Goal: Information Seeking & Learning: Learn about a topic

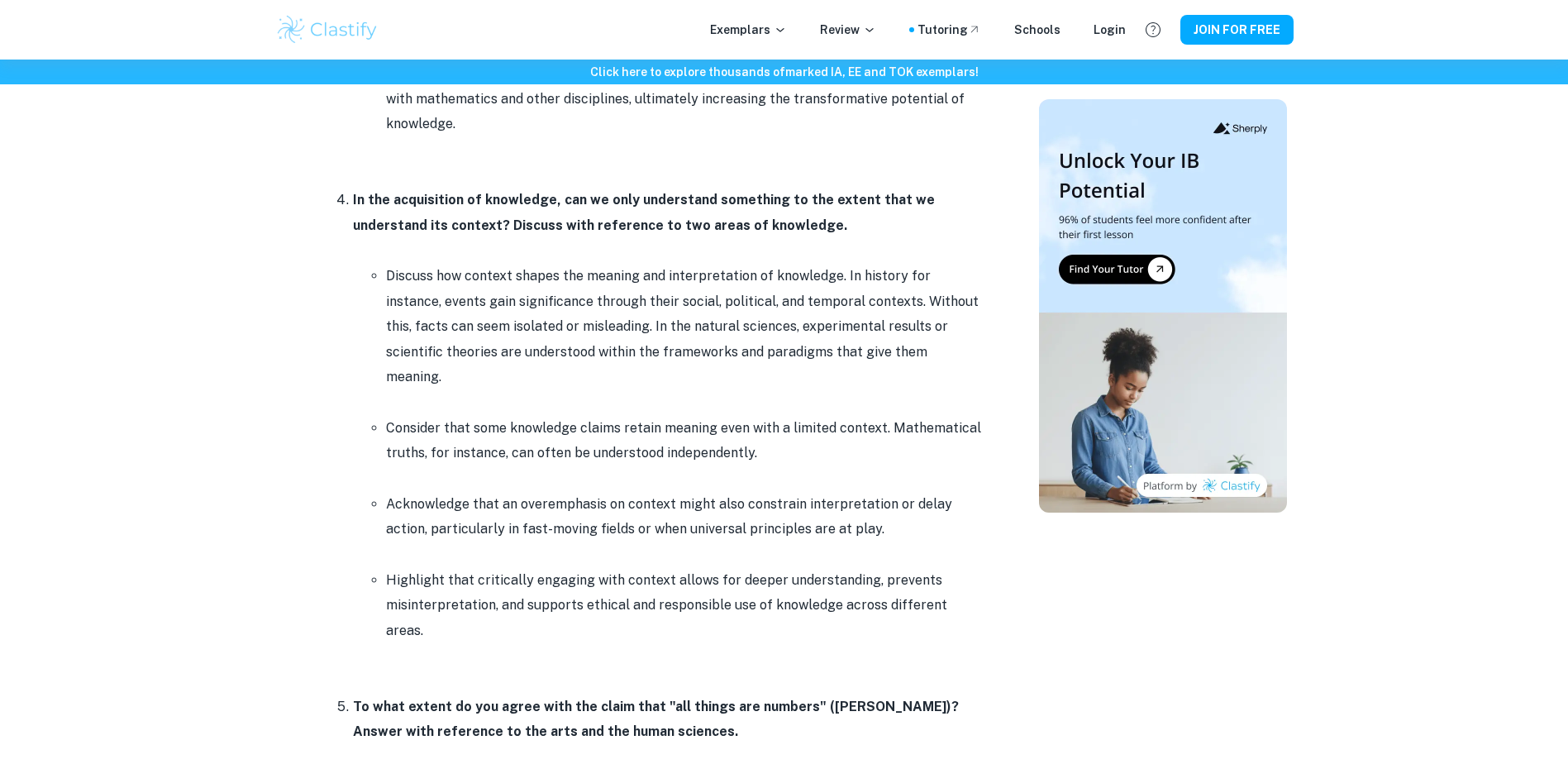
scroll to position [2894, 0]
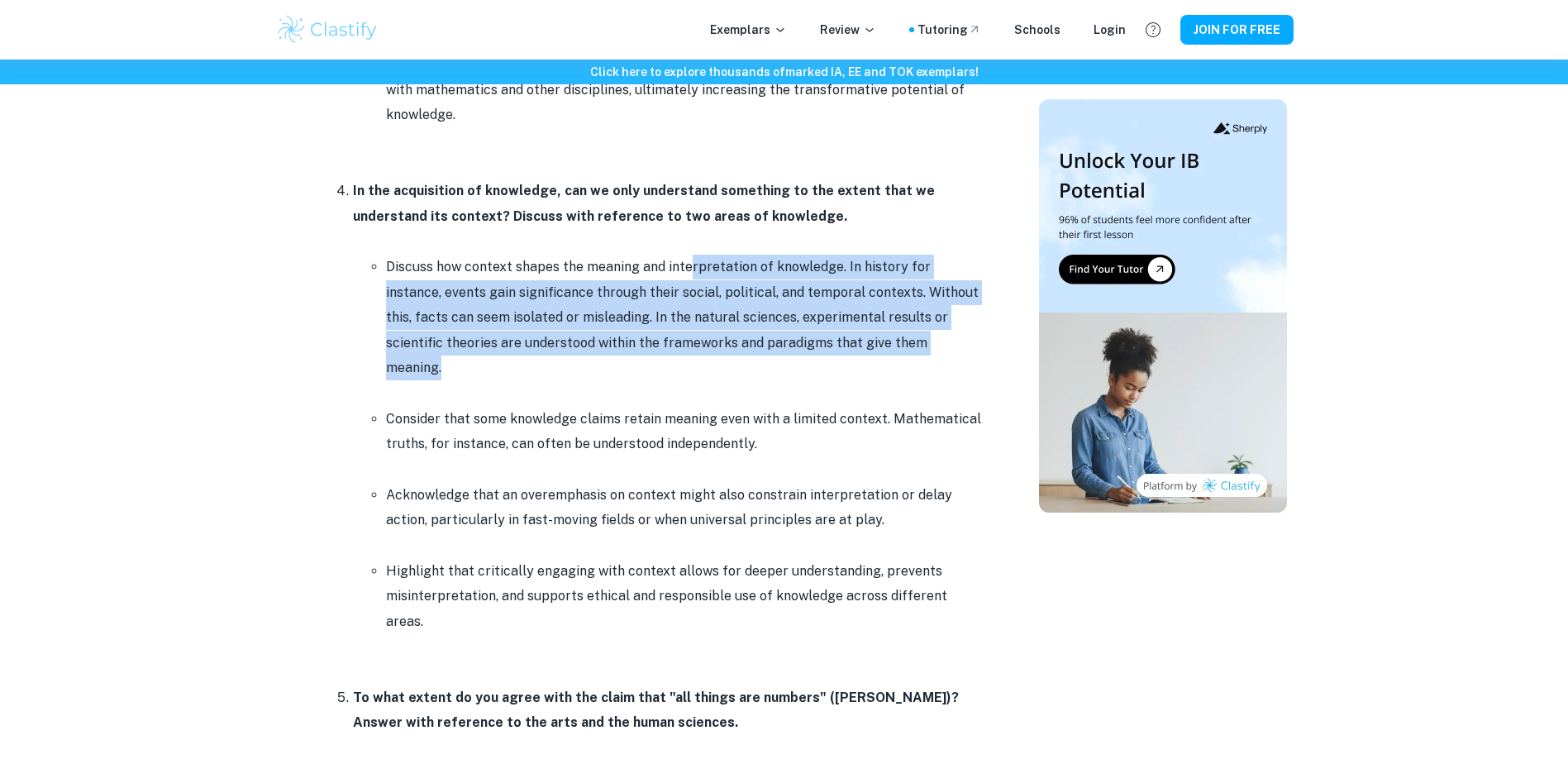
drag, startPoint x: 692, startPoint y: 267, endPoint x: 930, endPoint y: 336, distance: 247.8
click at [930, 336] on p "Discuss how context shapes the meaning and interpretation of knowledge. In hist…" at bounding box center [684, 318] width 596 height 126
click at [934, 339] on p "Discuss how context shapes the meaning and interpretation of knowledge. In hist…" at bounding box center [684, 318] width 596 height 126
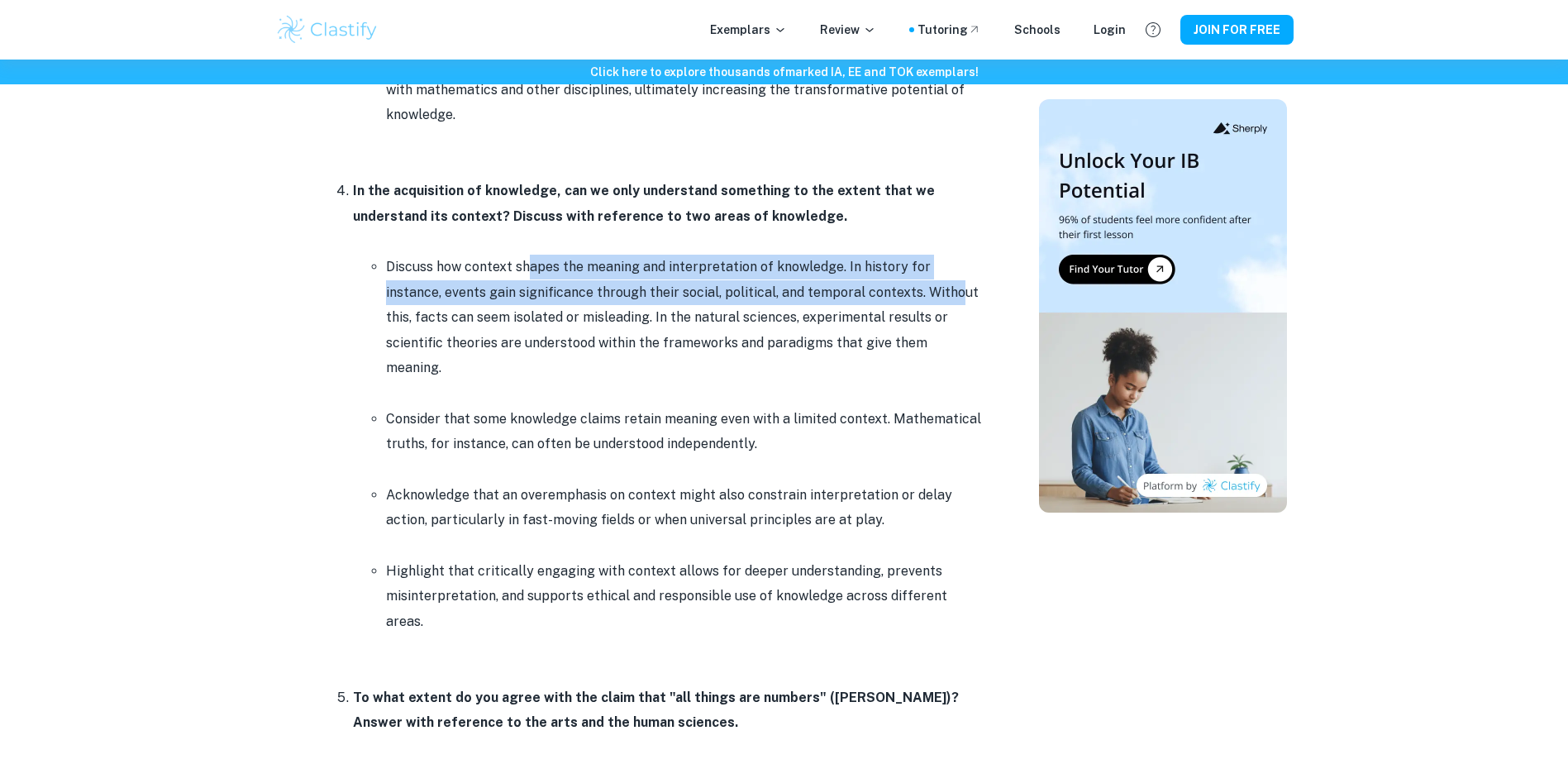
drag, startPoint x: 531, startPoint y: 268, endPoint x: 899, endPoint y: 297, distance: 369.1
click at [899, 297] on p "Discuss how context shapes the meaning and interpretation of knowledge. In hist…" at bounding box center [684, 318] width 596 height 126
click at [900, 297] on p "Discuss how context shapes the meaning and interpretation of knowledge. In hist…" at bounding box center [684, 318] width 596 height 126
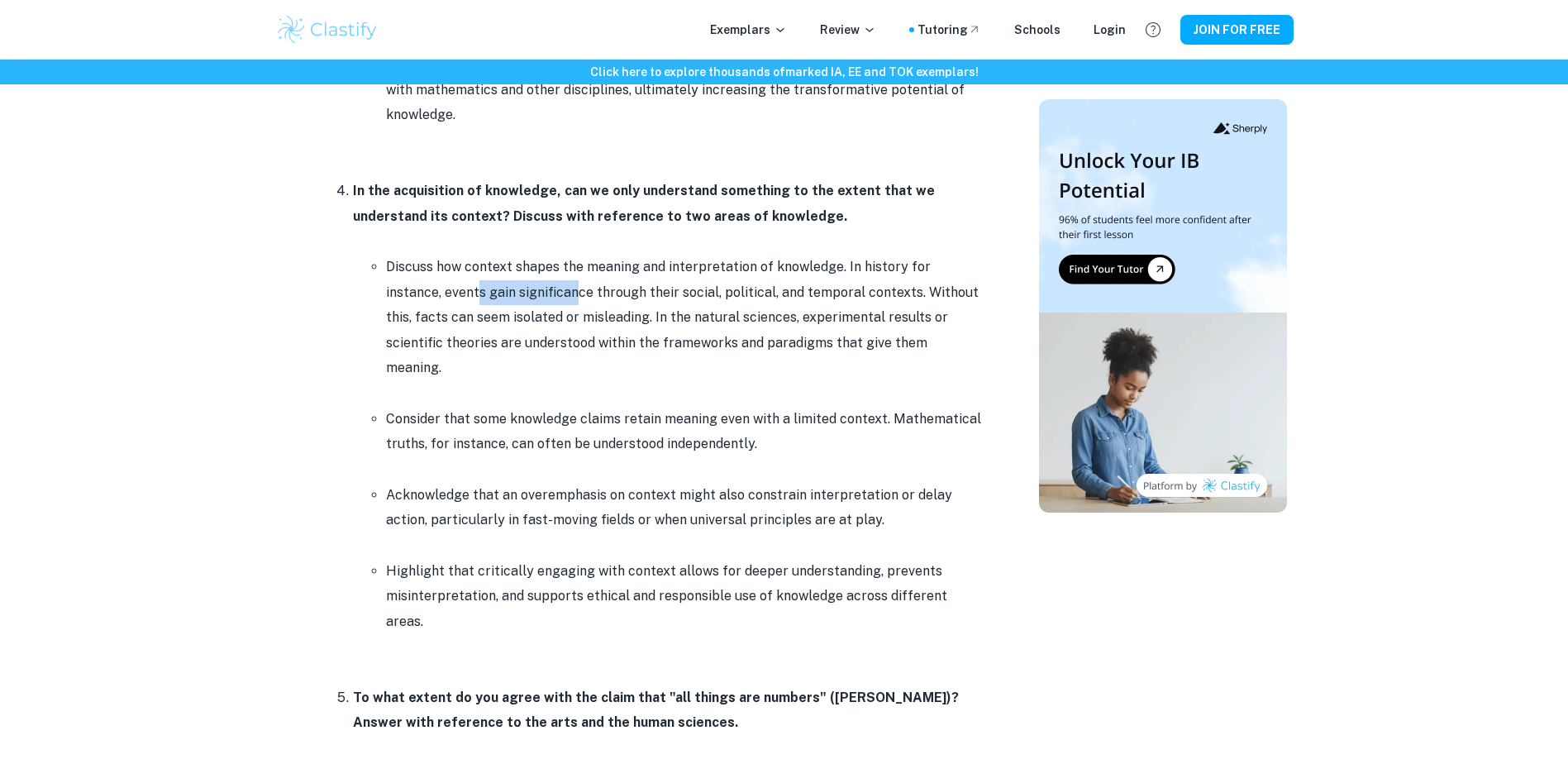
drag, startPoint x: 420, startPoint y: 293, endPoint x: 522, endPoint y: 299, distance: 102.2
click at [522, 299] on p "Discuss how context shapes the meaning and interpretation of knowledge. In hist…" at bounding box center [684, 318] width 596 height 126
drag, startPoint x: 522, startPoint y: 299, endPoint x: 536, endPoint y: 297, distance: 14.1
click at [536, 297] on p "Discuss how context shapes the meaning and interpretation of knowledge. In hist…" at bounding box center [684, 318] width 596 height 126
drag, startPoint x: 556, startPoint y: 296, endPoint x: 741, endPoint y: 291, distance: 185.1
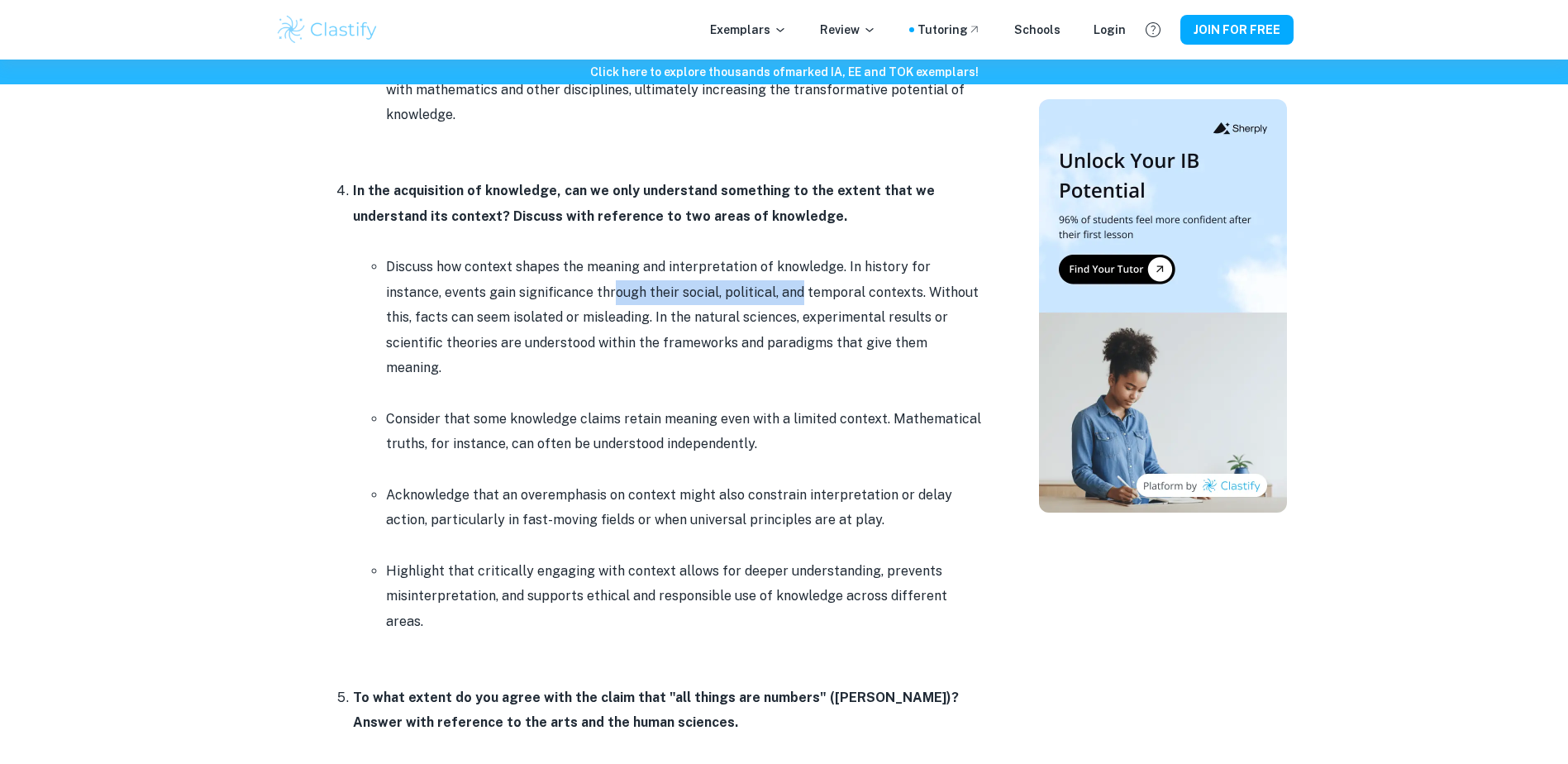
click at [741, 291] on p "Discuss how context shapes the meaning and interpretation of knowledge. In hist…" at bounding box center [684, 318] width 596 height 126
click at [736, 292] on p "Discuss how context shapes the meaning and interpretation of knowledge. In hist…" at bounding box center [684, 318] width 596 height 126
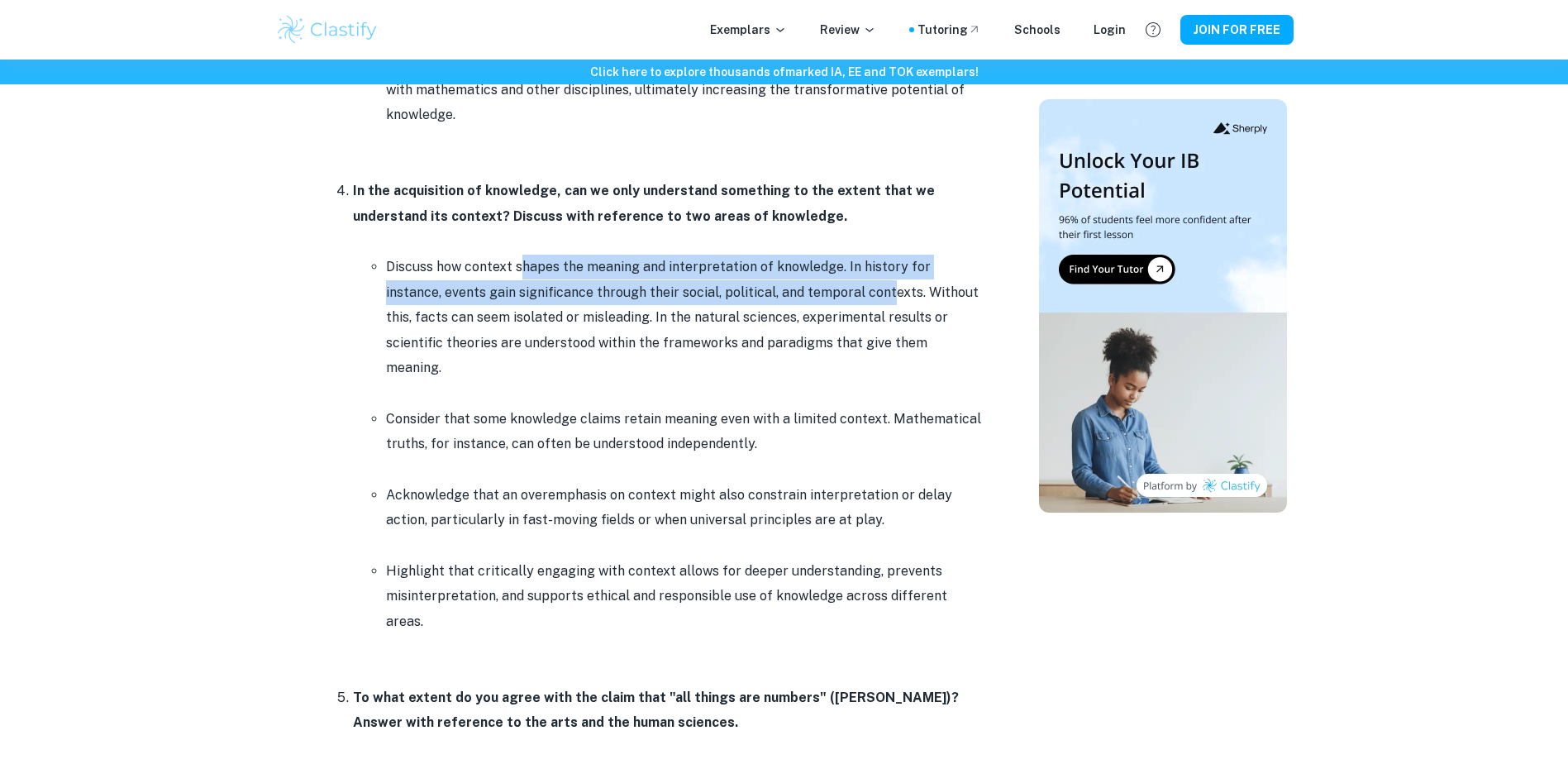
drag, startPoint x: 518, startPoint y: 274, endPoint x: 843, endPoint y: 289, distance: 325.3
click at [843, 289] on p "Discuss how context shapes the meaning and interpretation of knowledge. In hist…" at bounding box center [684, 318] width 596 height 126
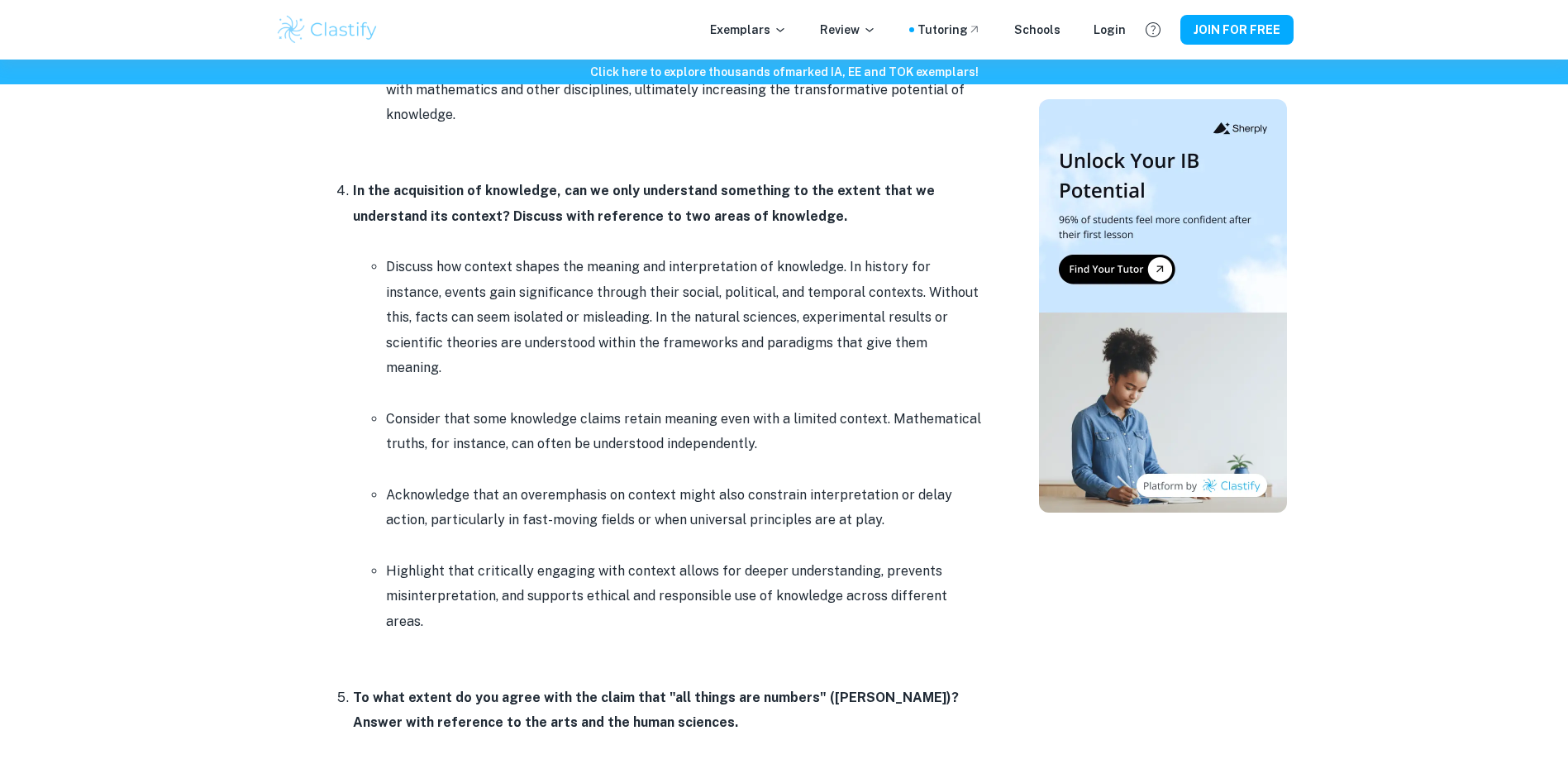
drag, startPoint x: 843, startPoint y: 289, endPoint x: 860, endPoint y: 285, distance: 17.5
click at [860, 285] on p "Discuss how context shapes the meaning and interpretation of knowledge. In hist…" at bounding box center [684, 318] width 596 height 126
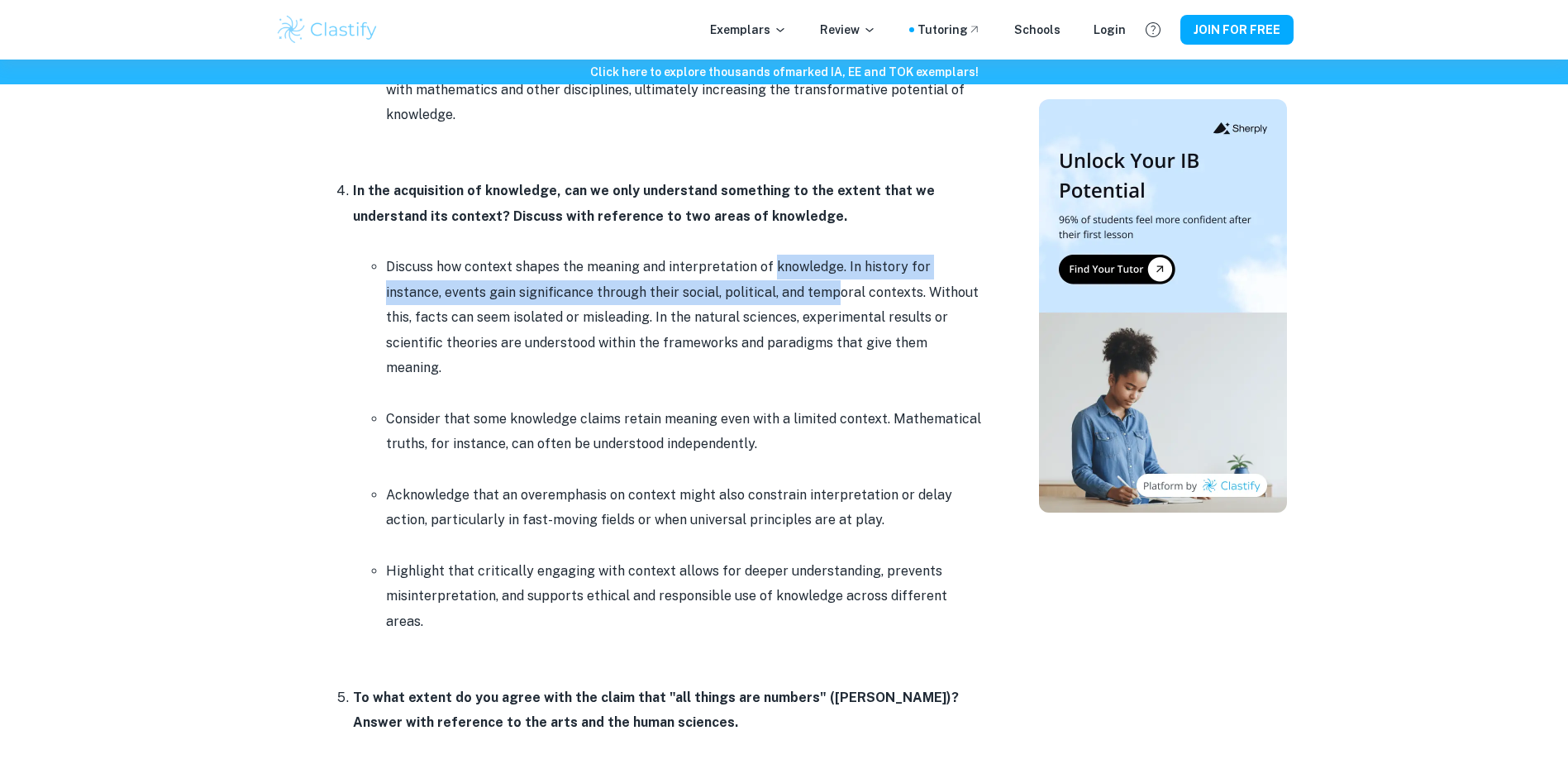
drag, startPoint x: 771, startPoint y: 277, endPoint x: 774, endPoint y: 285, distance: 8.5
click at [774, 285] on p "Discuss how context shapes the meaning and interpretation of knowledge. In hist…" at bounding box center [684, 318] width 596 height 126
click at [775, 285] on p "Discuss how context shapes the meaning and interpretation of knowledge. In hist…" at bounding box center [684, 318] width 596 height 126
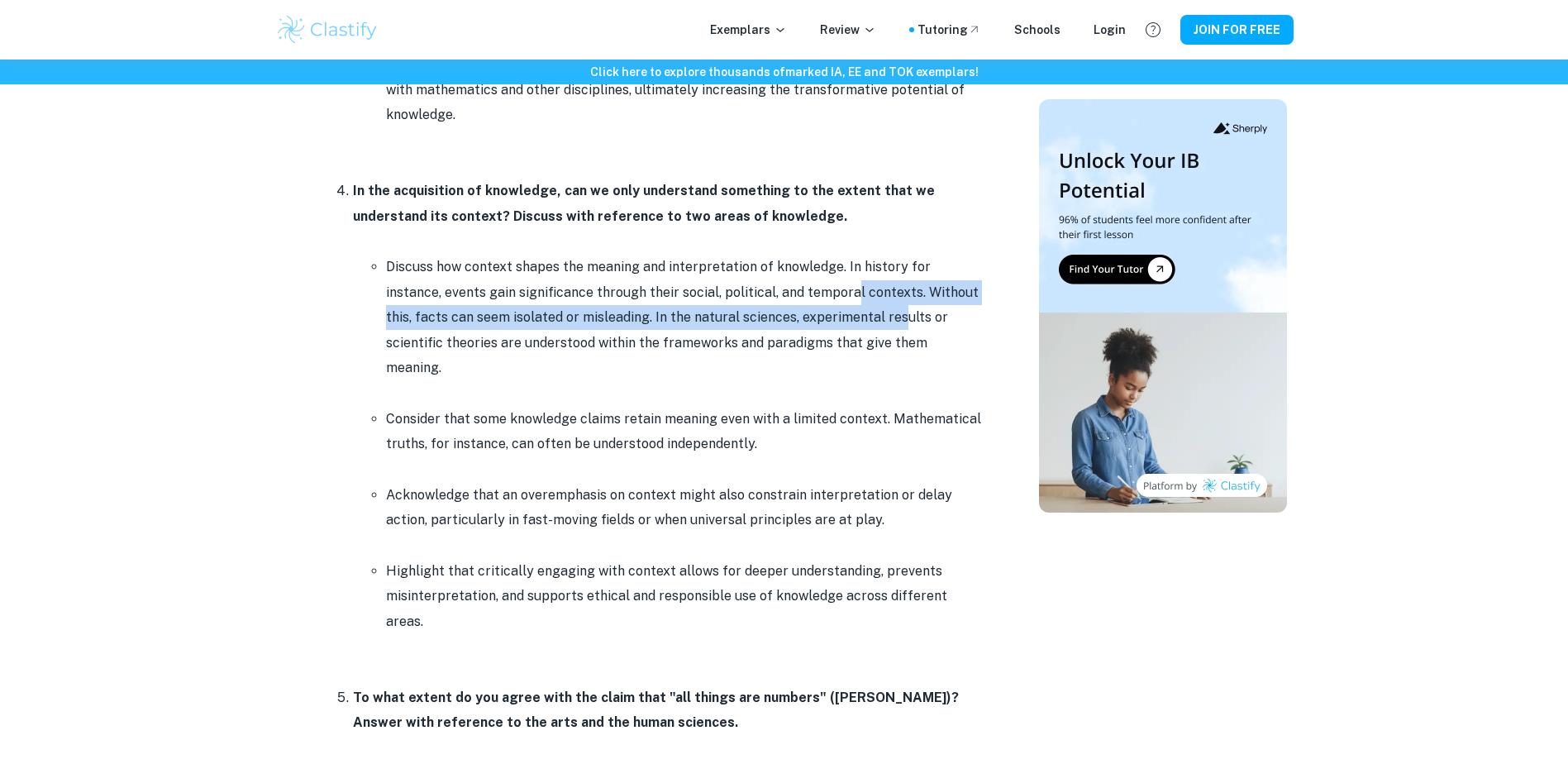
drag, startPoint x: 821, startPoint y: 283, endPoint x: 838, endPoint y: 322, distance: 42.5
click at [838, 322] on p "Discuss how context shapes the meaning and interpretation of knowledge. In hist…" at bounding box center [684, 318] width 596 height 126
click at [838, 321] on p "Discuss how context shapes the meaning and interpretation of knowledge. In hist…" at bounding box center [684, 318] width 596 height 126
click at [763, 329] on p "Discuss how context shapes the meaning and interpretation of knowledge. In hist…" at bounding box center [684, 318] width 596 height 126
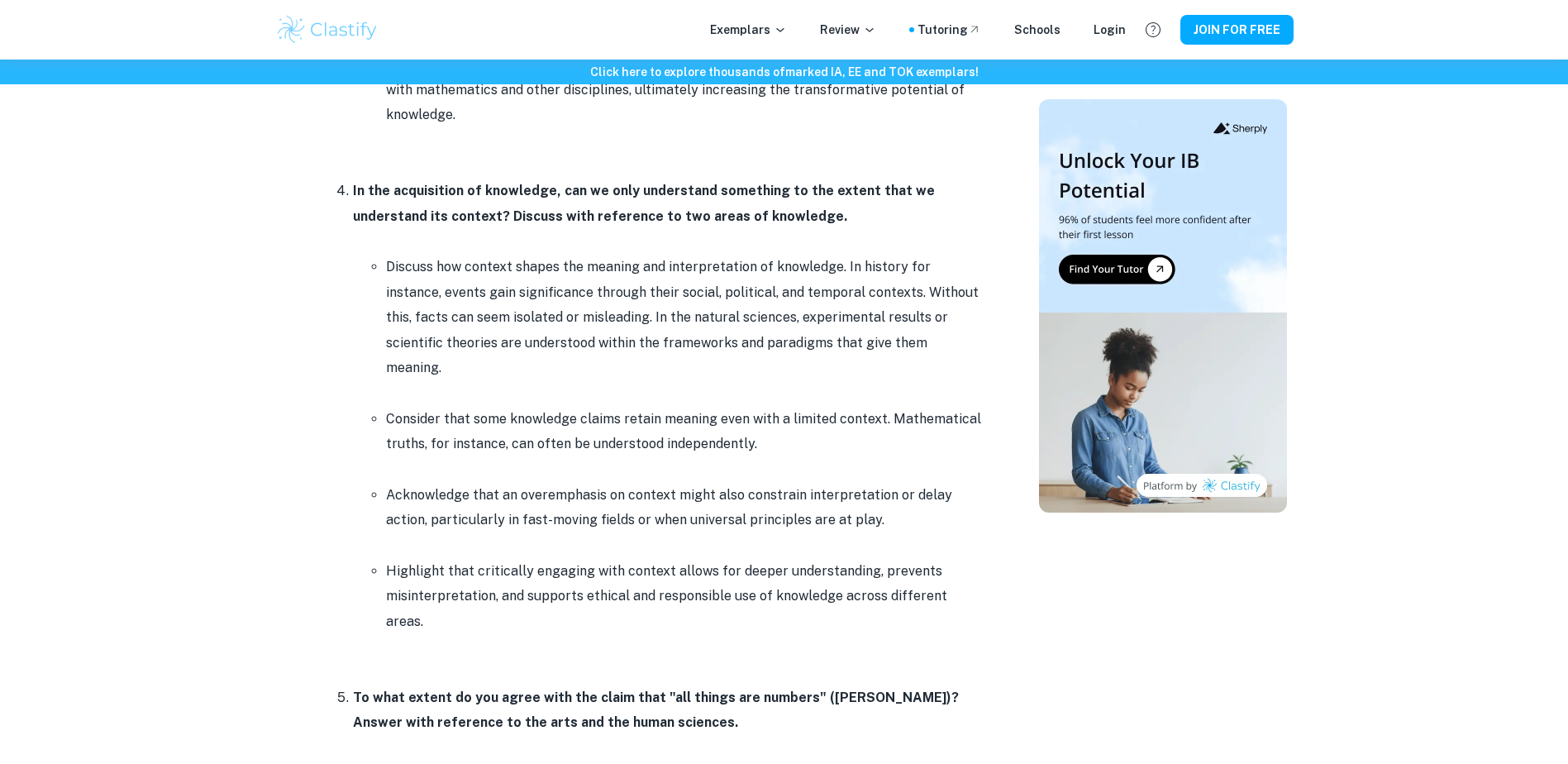
click at [706, 298] on p "Discuss how context shapes the meaning and interpretation of knowledge. In hist…" at bounding box center [684, 318] width 596 height 126
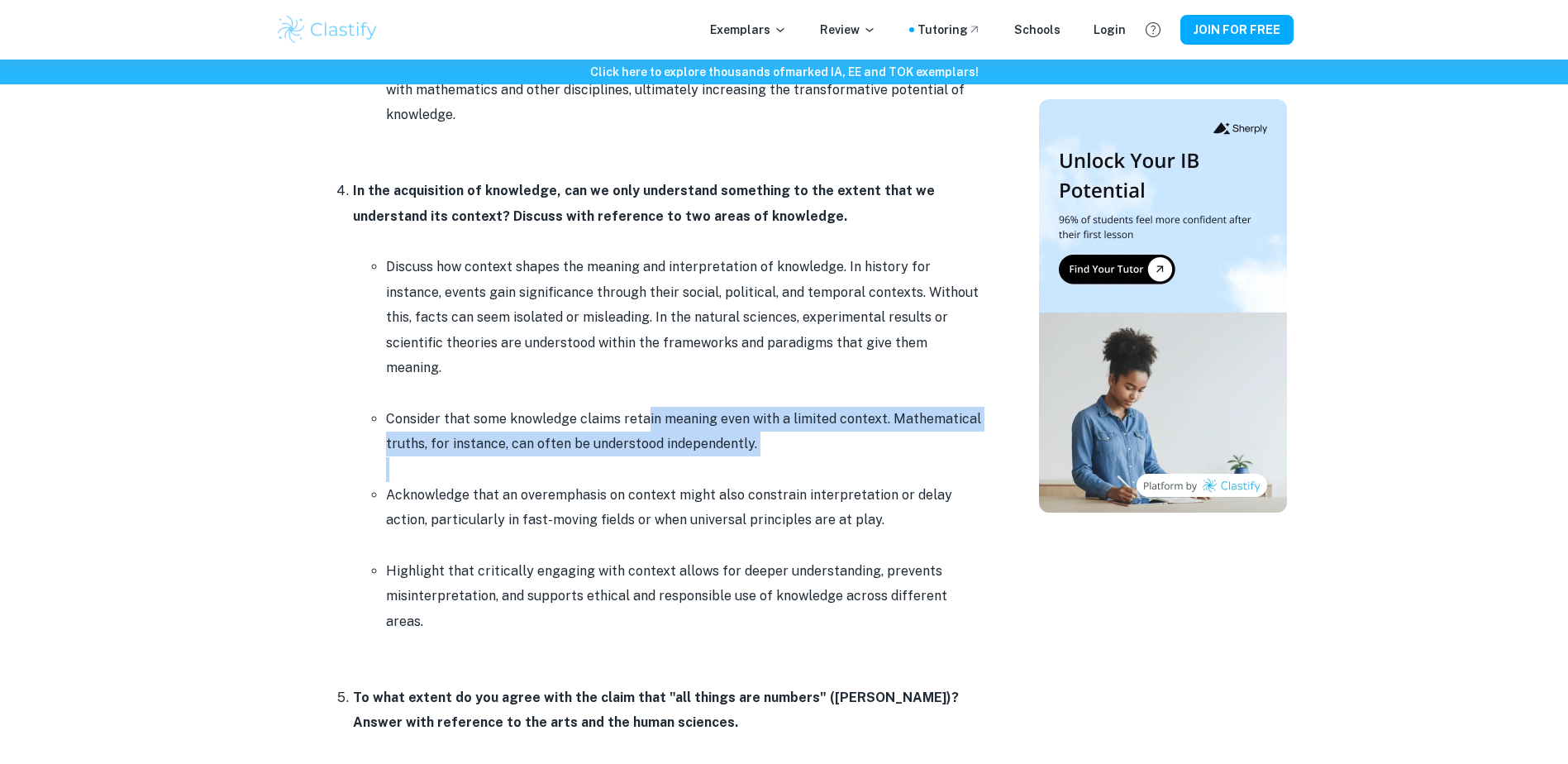
drag, startPoint x: 645, startPoint y: 392, endPoint x: 580, endPoint y: 439, distance: 80.2
click at [581, 439] on li "Consider that some knowledge claims retain meaning even with a limited context.…" at bounding box center [684, 444] width 596 height 76
drag, startPoint x: 580, startPoint y: 439, endPoint x: 934, endPoint y: 491, distance: 357.8
click at [934, 491] on p "Acknowledge that an overemphasis on context might also constrain interpretation…" at bounding box center [684, 508] width 596 height 50
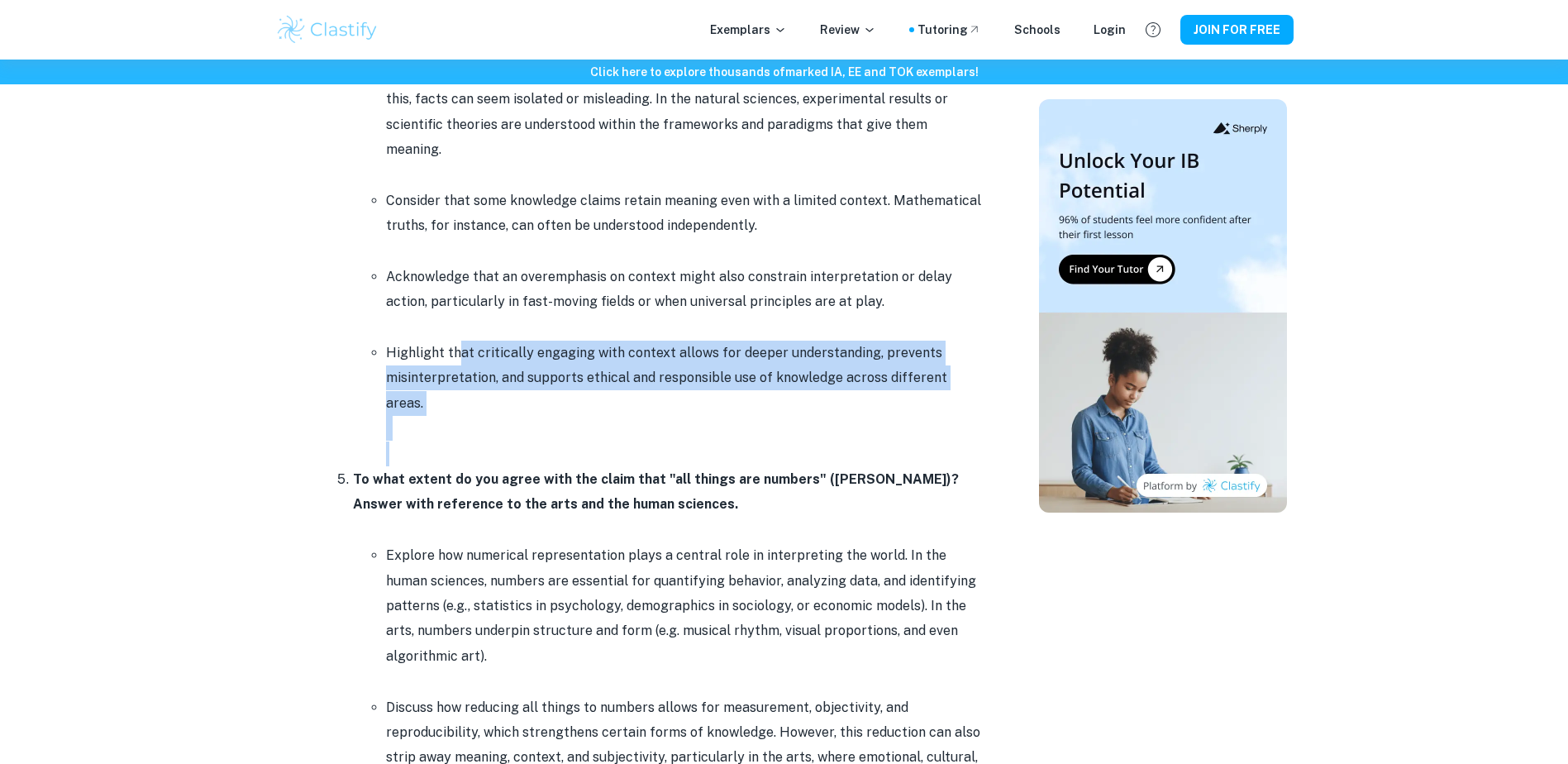
scroll to position [3142, 0]
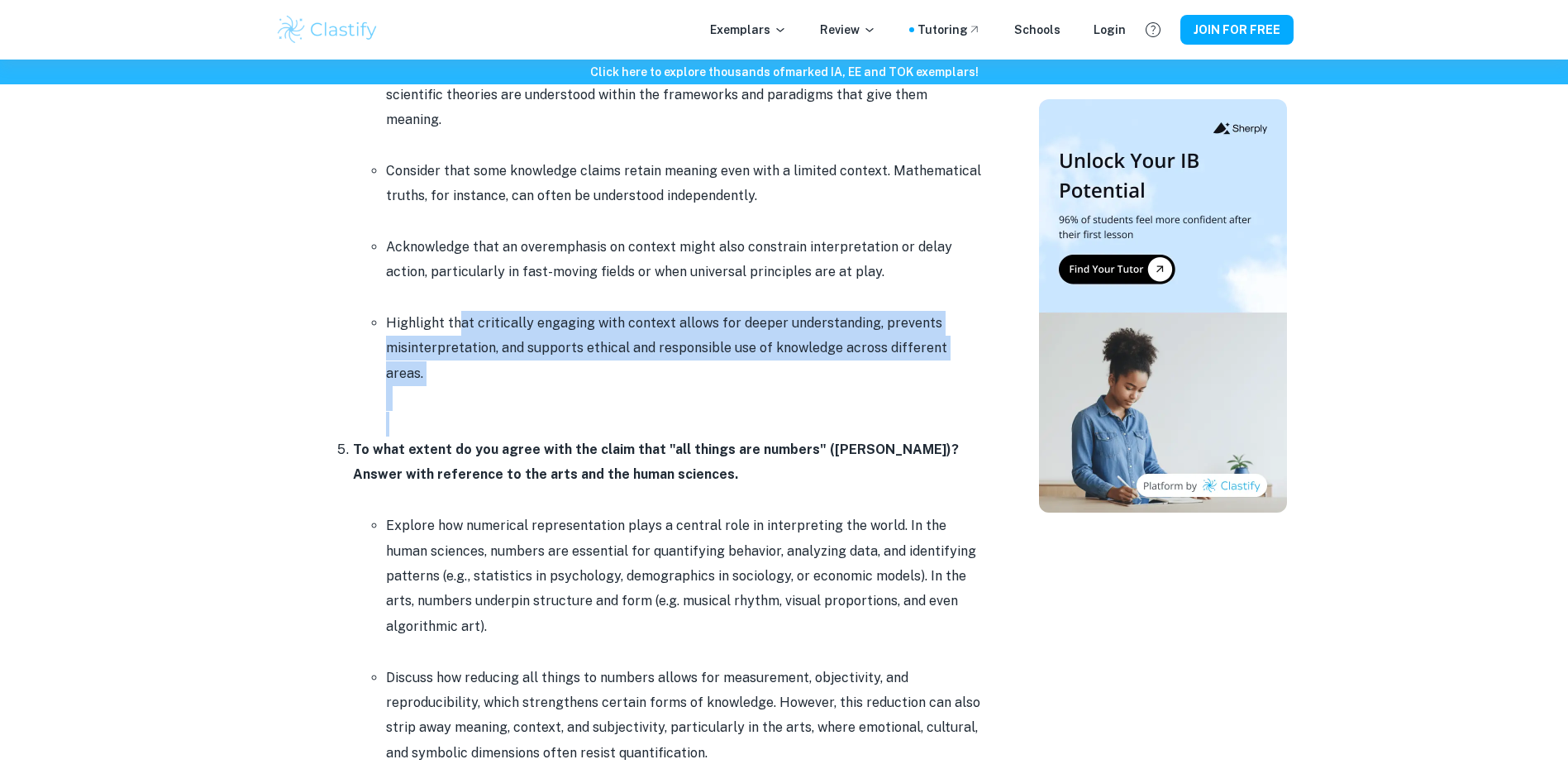
drag, startPoint x: 457, startPoint y: 382, endPoint x: 907, endPoint y: 385, distance: 450.0
click at [907, 385] on li "Highlight that critically engaging with context allows for deeper understanding…" at bounding box center [684, 373] width 596 height 127
drag, startPoint x: 907, startPoint y: 385, endPoint x: 791, endPoint y: 321, distance: 132.5
click at [791, 321] on p "Highlight that critically engaging with context allows for deeper understanding…" at bounding box center [684, 349] width 596 height 76
drag, startPoint x: 729, startPoint y: 309, endPoint x: 931, endPoint y: 330, distance: 203.1
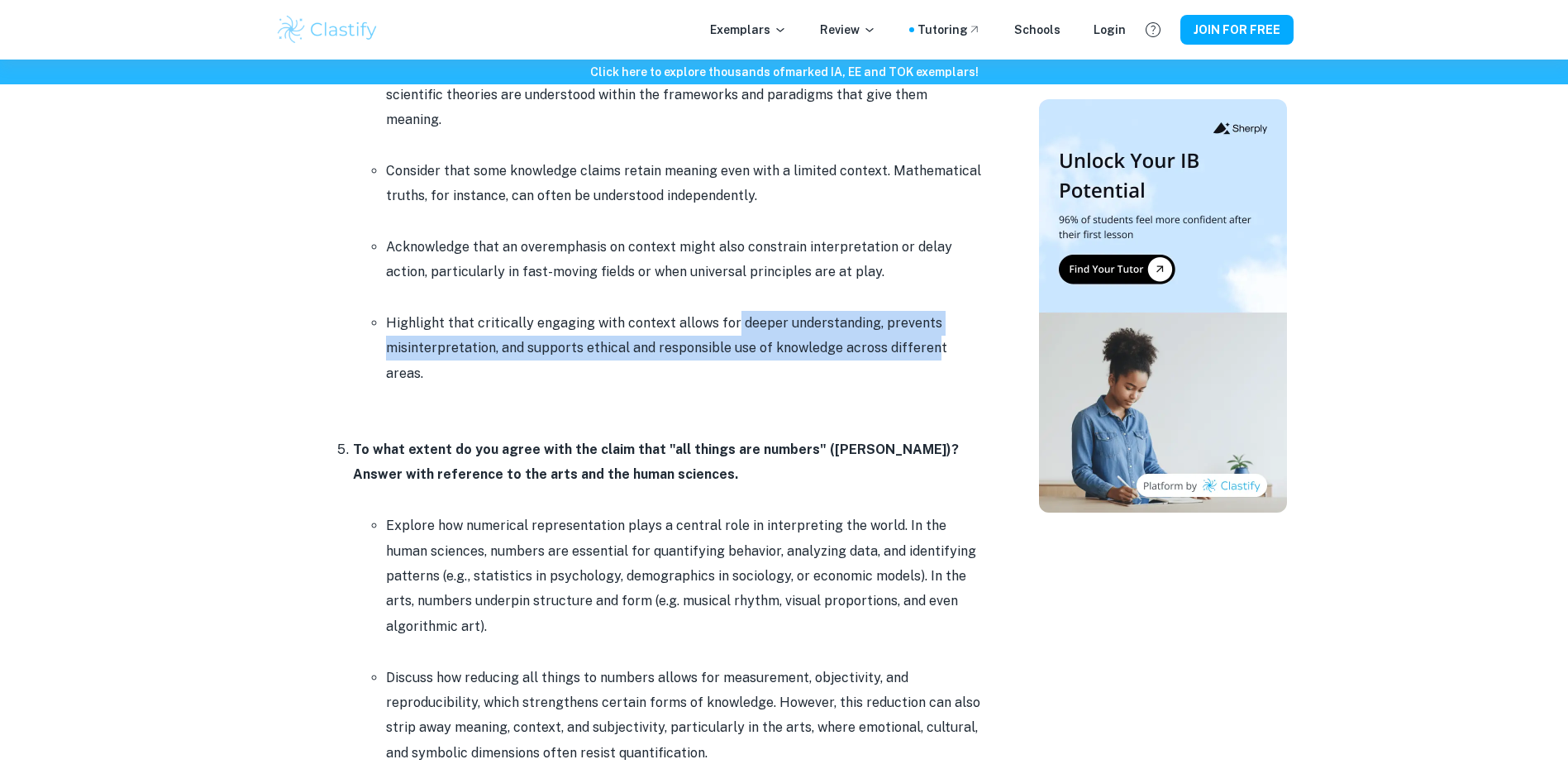
click at [931, 330] on p "Highlight that critically engaging with context allows for deeper understanding…" at bounding box center [684, 349] width 596 height 76
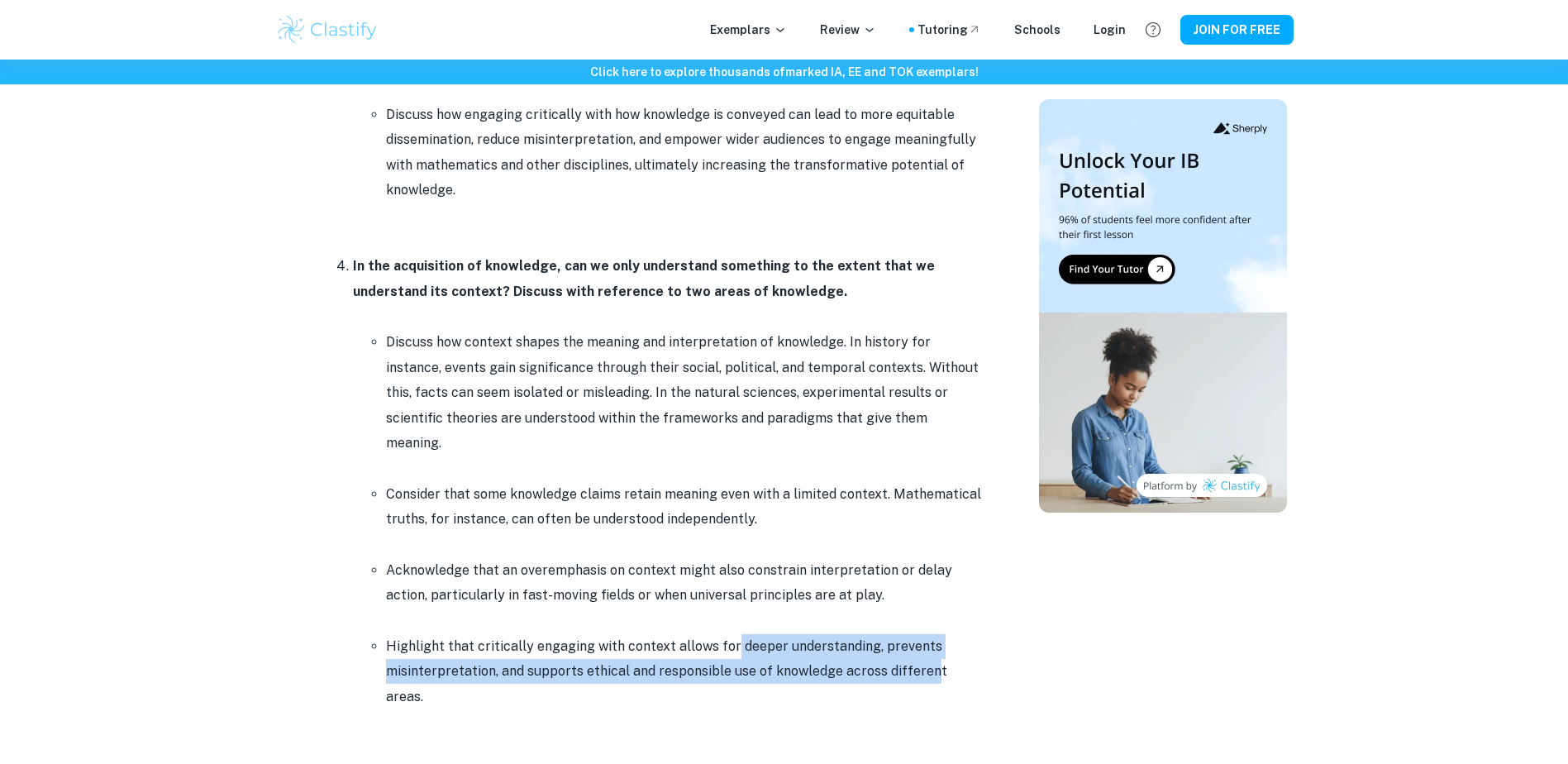
scroll to position [2812, 0]
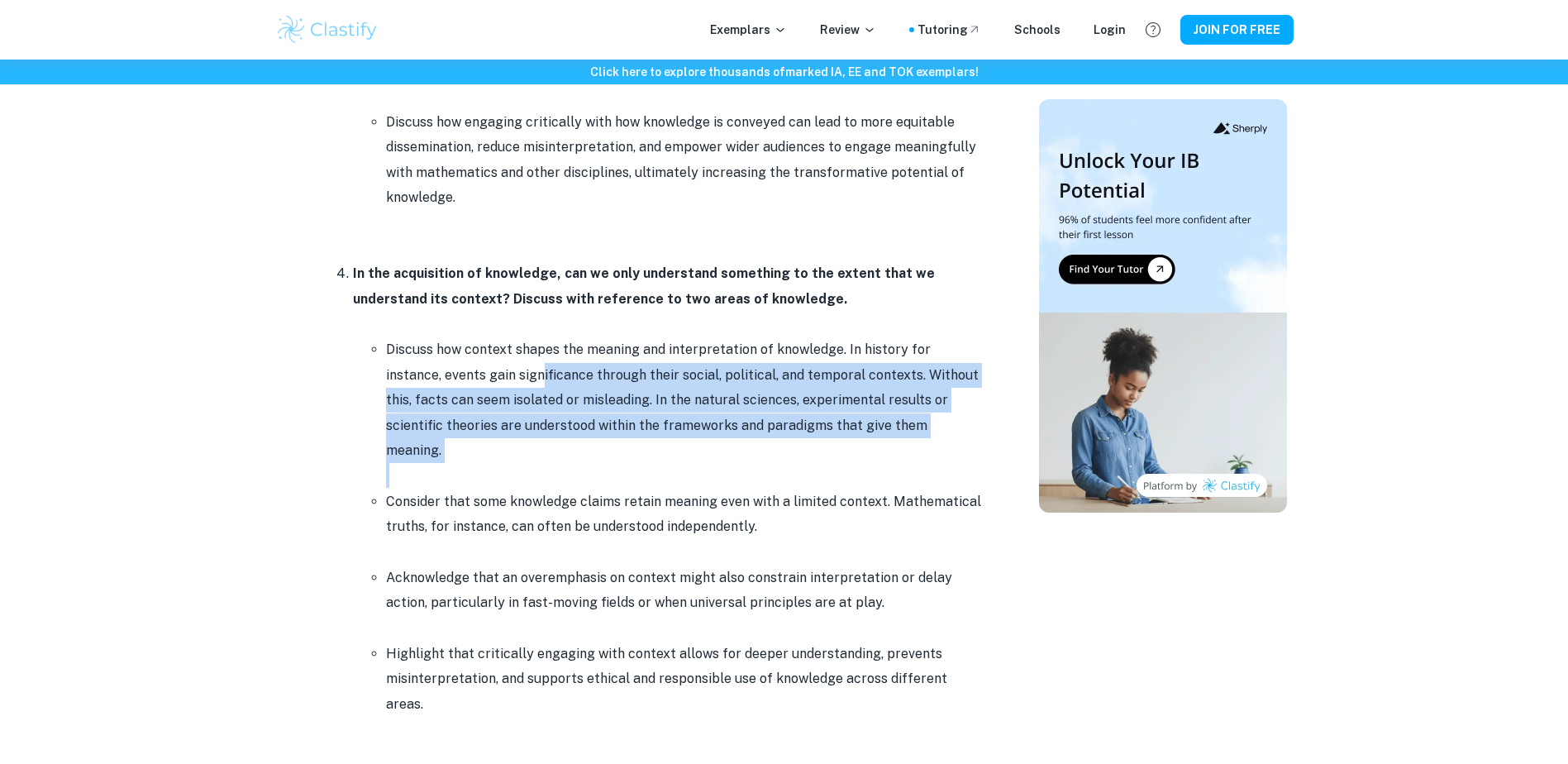
drag, startPoint x: 485, startPoint y: 370, endPoint x: 878, endPoint y: 455, distance: 402.1
click at [877, 455] on li "Discuss how context shapes the meaning and interpretation of knowledge. In hist…" at bounding box center [684, 412] width 596 height 151
drag, startPoint x: 878, startPoint y: 455, endPoint x: 903, endPoint y: 443, distance: 27.7
click at [903, 463] on p at bounding box center [684, 476] width 596 height 25
click at [802, 410] on p "Discuss how context shapes the meaning and interpretation of knowledge. In hist…" at bounding box center [684, 400] width 596 height 126
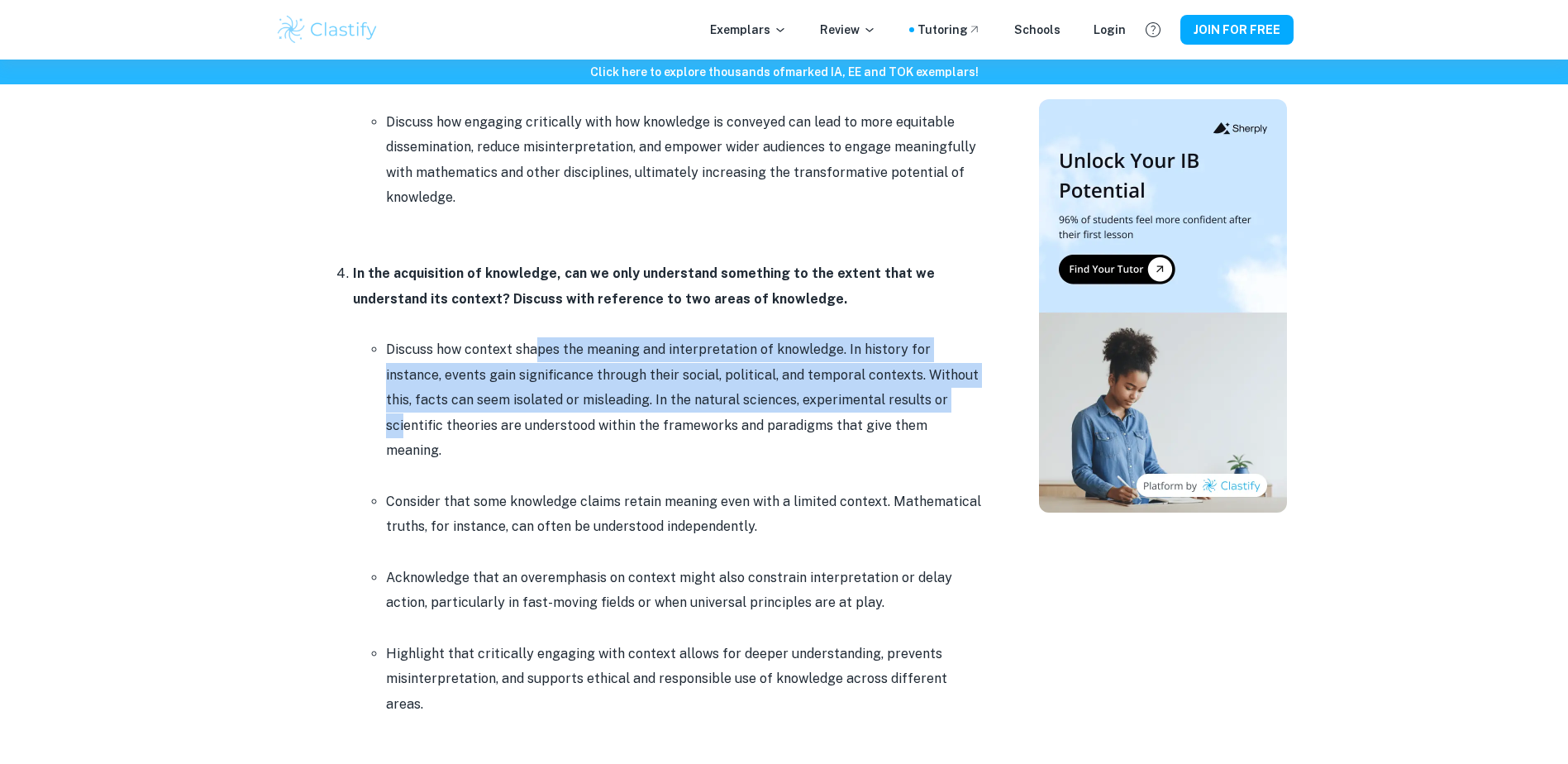
drag, startPoint x: 535, startPoint y: 337, endPoint x: 894, endPoint y: 400, distance: 364.5
click at [894, 400] on p "Discuss how context shapes the meaning and interpretation of knowledge. In hist…" at bounding box center [684, 400] width 596 height 126
